Goal: Find specific page/section: Find specific page/section

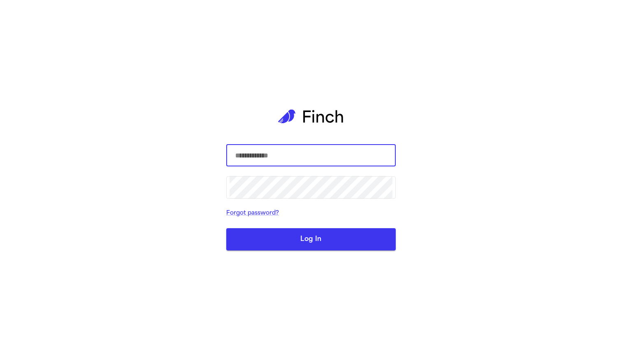
type input "**********"
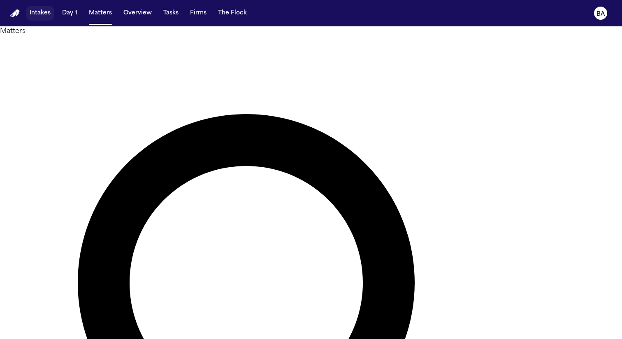
click at [37, 17] on button "Intakes" at bounding box center [40, 13] width 28 height 15
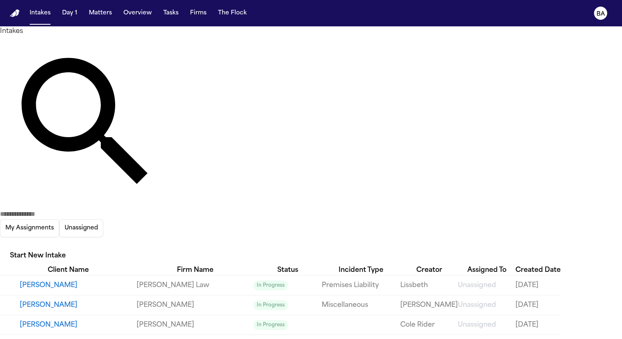
click at [55, 280] on button "[PERSON_NAME]" at bounding box center [78, 285] width 117 height 10
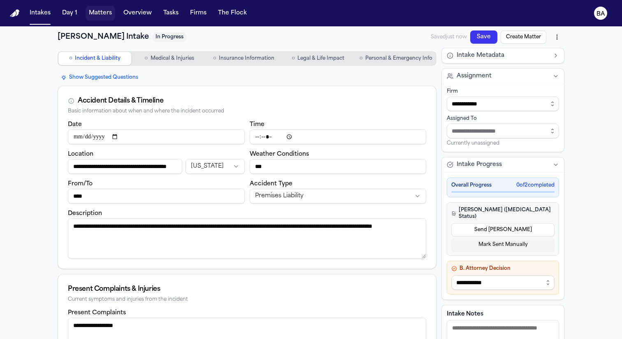
click at [94, 13] on button "Matters" at bounding box center [101, 13] width 30 height 15
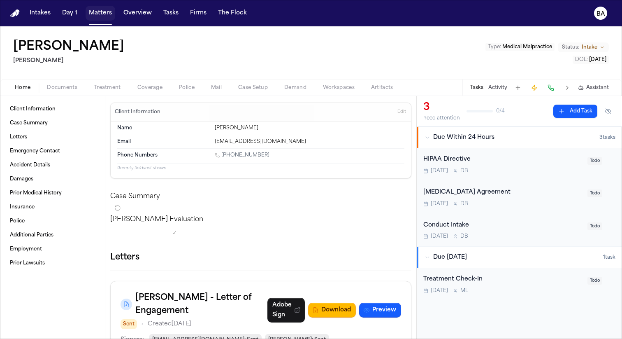
click at [106, 16] on button "Matters" at bounding box center [101, 13] width 30 height 15
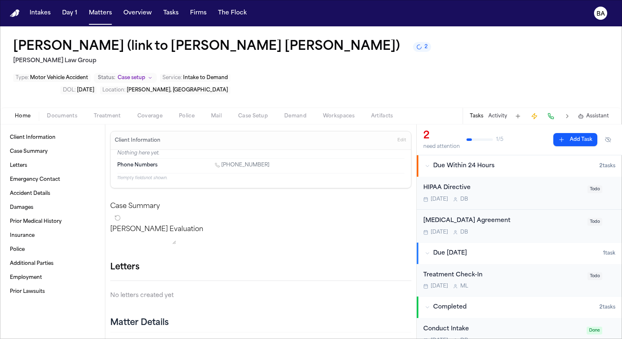
click at [398, 137] on span "Edit" at bounding box center [402, 140] width 9 height 6
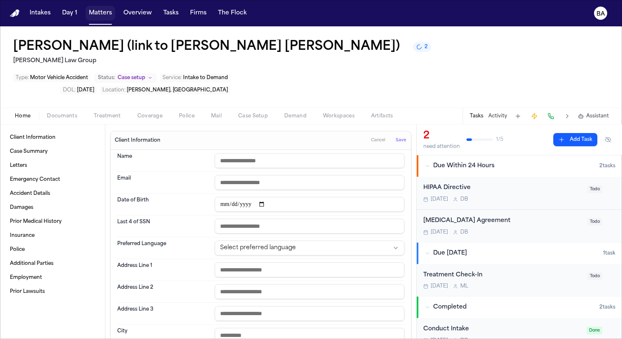
click at [96, 12] on button "Matters" at bounding box center [101, 13] width 30 height 15
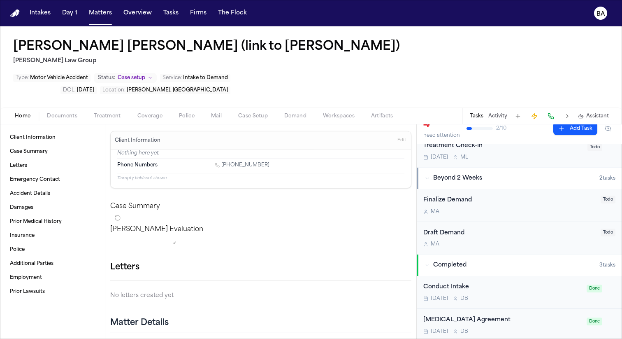
scroll to position [201, 0]
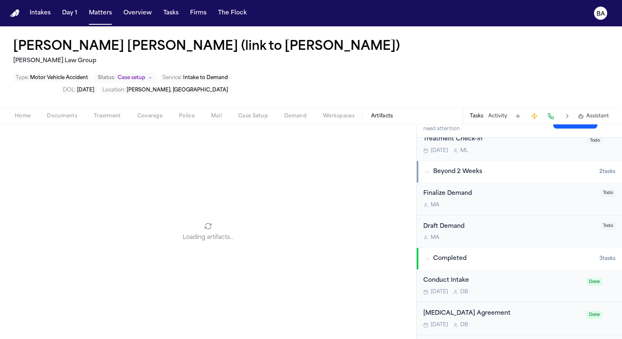
click at [380, 113] on span "Artifacts" at bounding box center [382, 116] width 22 height 7
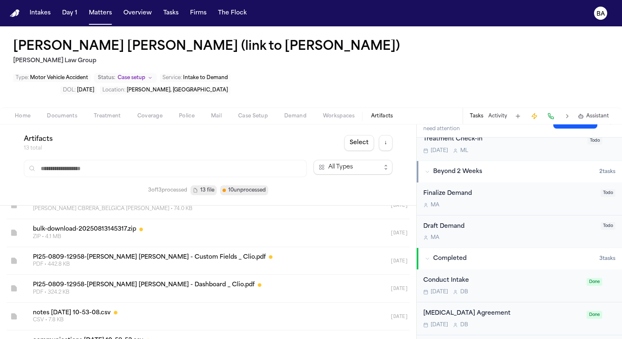
scroll to position [214, 0]
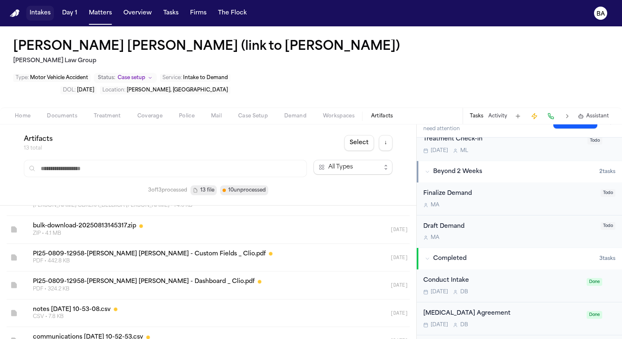
click at [42, 18] on button "Intakes" at bounding box center [40, 13] width 28 height 15
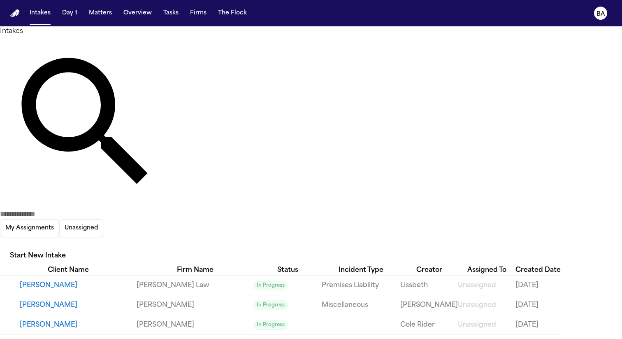
click at [0, 244] on icon "button" at bounding box center [0, 244] width 0 height 0
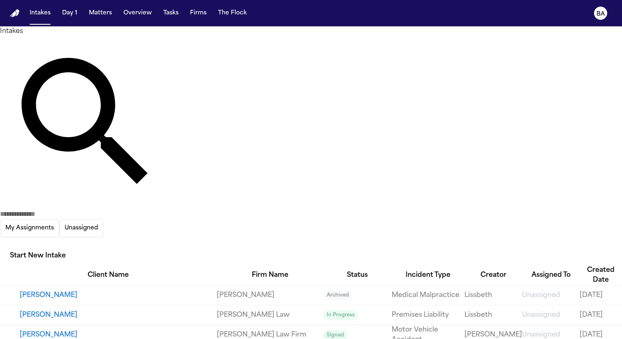
click at [328, 338] on div at bounding box center [311, 339] width 622 height 0
click at [66, 209] on input "text" at bounding box center [33, 214] width 66 height 10
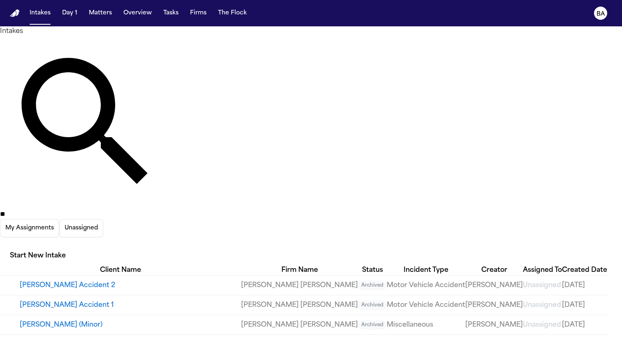
type input "*"
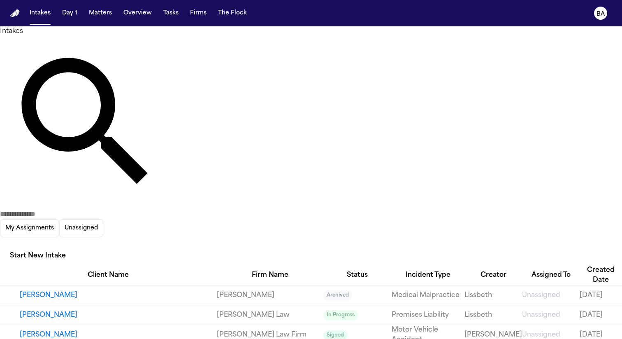
click at [91, 16] on button "Matters" at bounding box center [101, 13] width 30 height 15
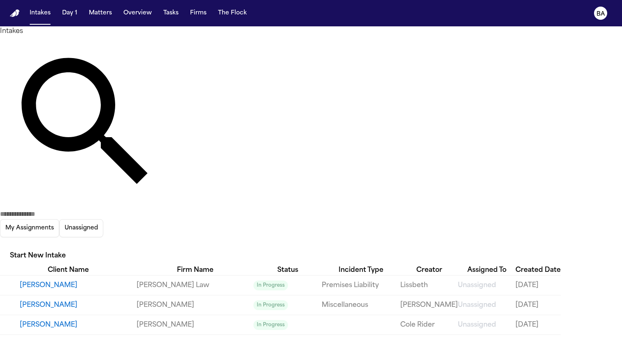
click at [66, 209] on input "text" at bounding box center [33, 214] width 66 height 10
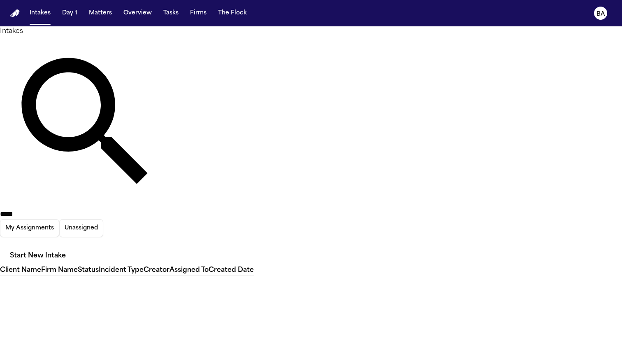
type input "******"
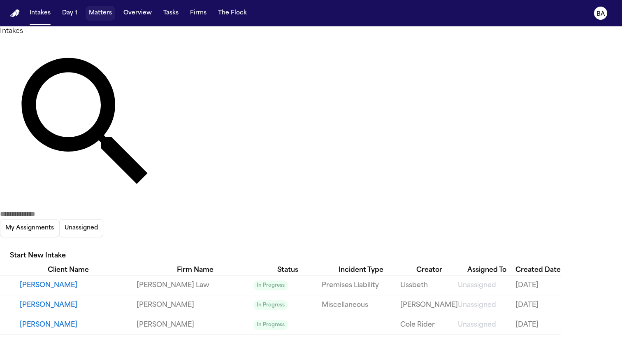
click at [103, 8] on button "Matters" at bounding box center [101, 13] width 30 height 15
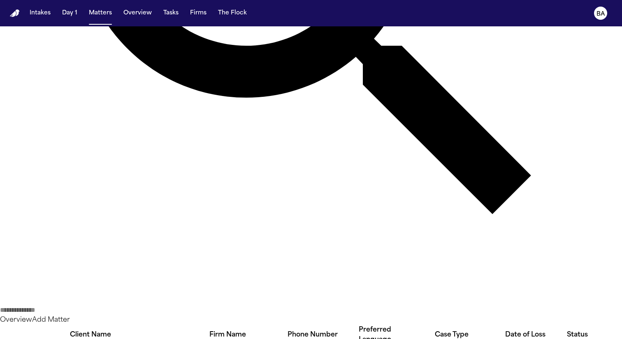
scroll to position [360, 0]
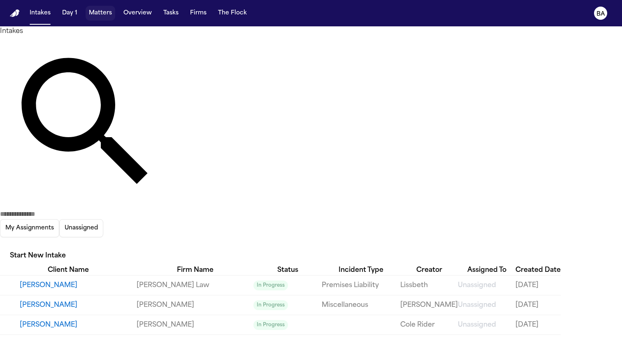
click at [100, 14] on button "Matters" at bounding box center [101, 13] width 30 height 15
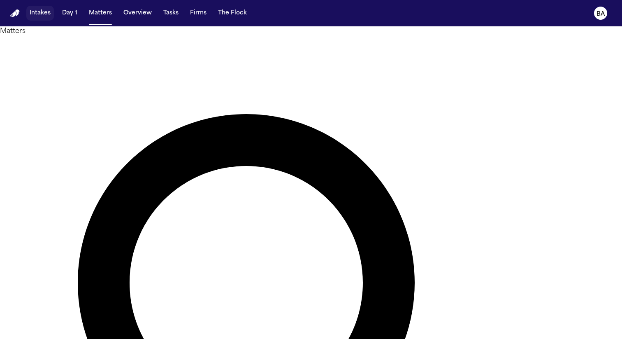
click at [38, 15] on button "Intakes" at bounding box center [40, 13] width 28 height 15
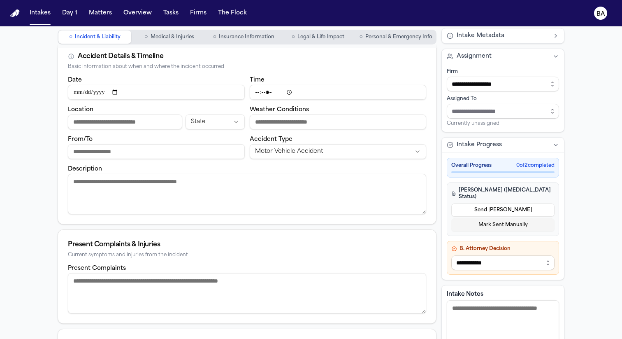
scroll to position [19, 0]
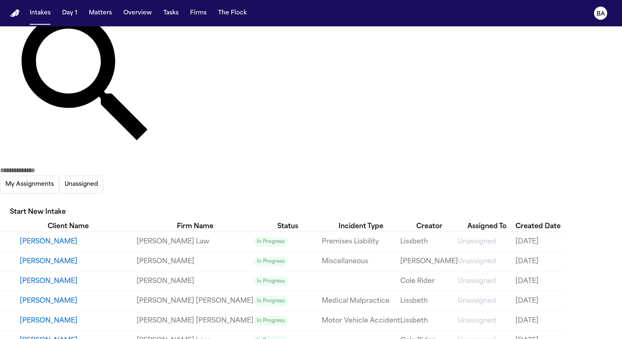
scroll to position [149, 0]
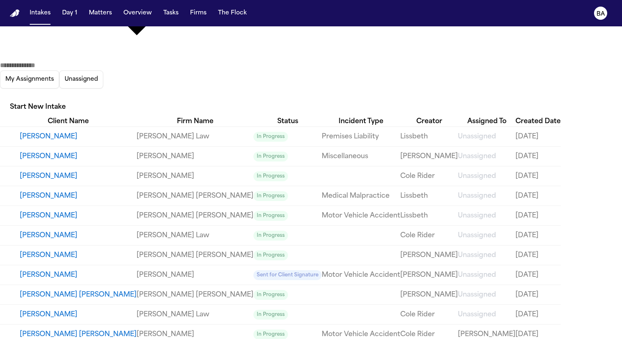
click at [62, 270] on button "[PERSON_NAME]" at bounding box center [78, 275] width 117 height 10
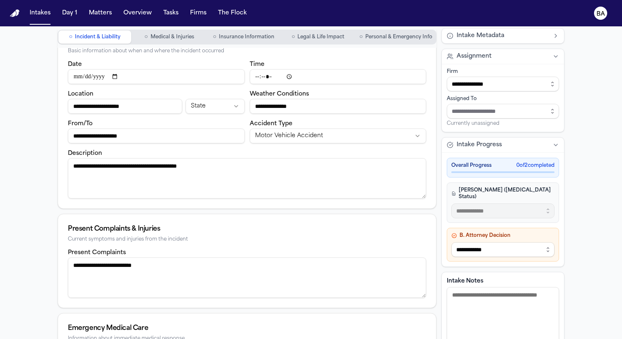
scroll to position [57, 0]
